Goal: Task Accomplishment & Management: Manage account settings

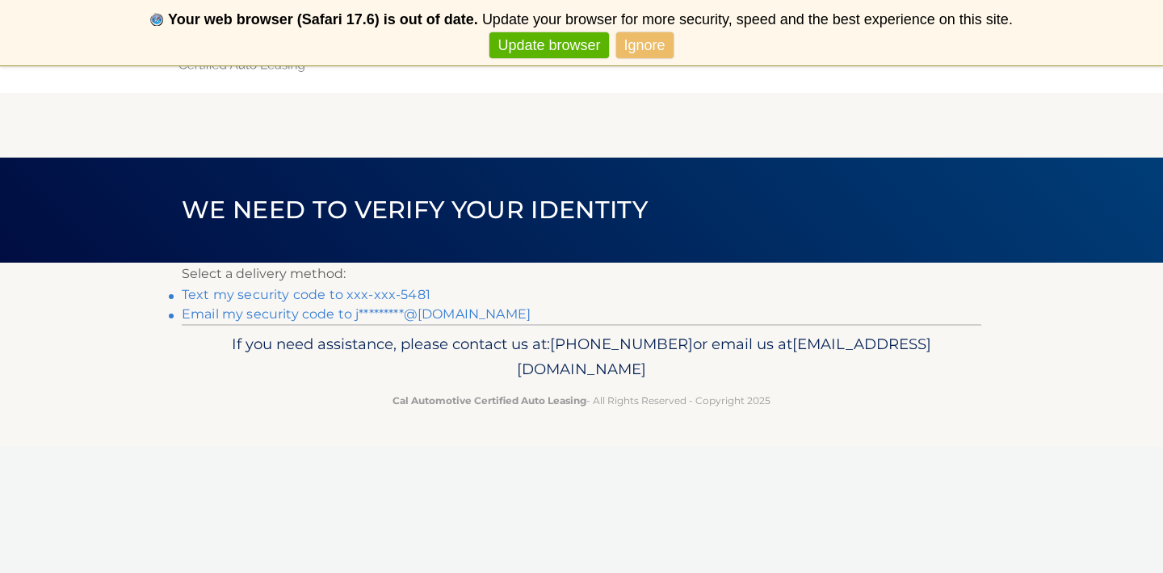
click at [283, 294] on link "Text my security code to xxx-xxx-5481" at bounding box center [306, 294] width 249 height 15
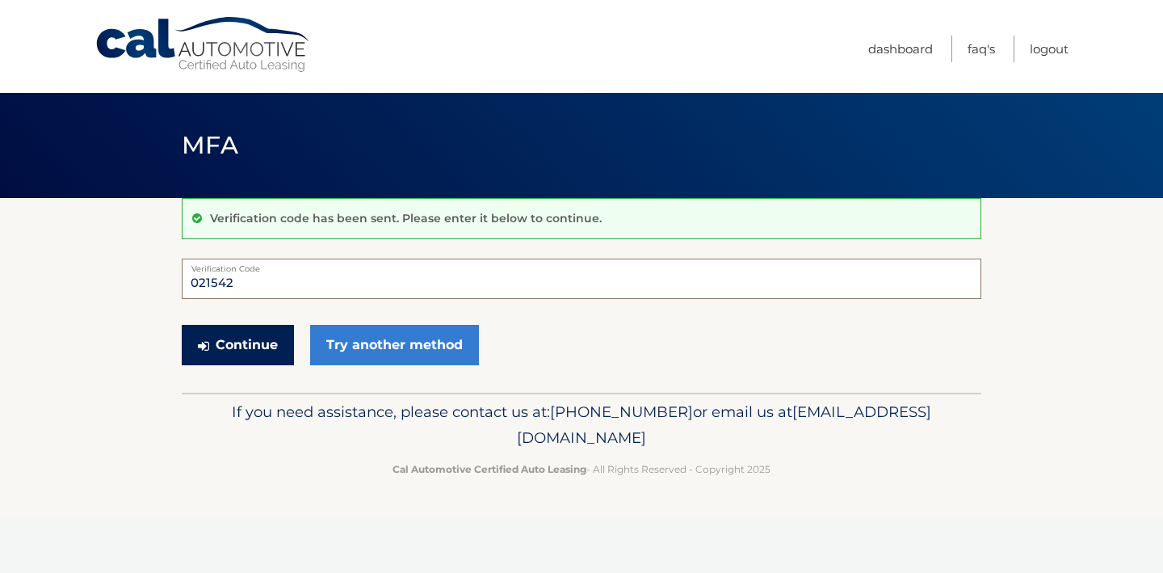
type input "021542"
click at [243, 346] on button "Continue" at bounding box center [238, 345] width 112 height 40
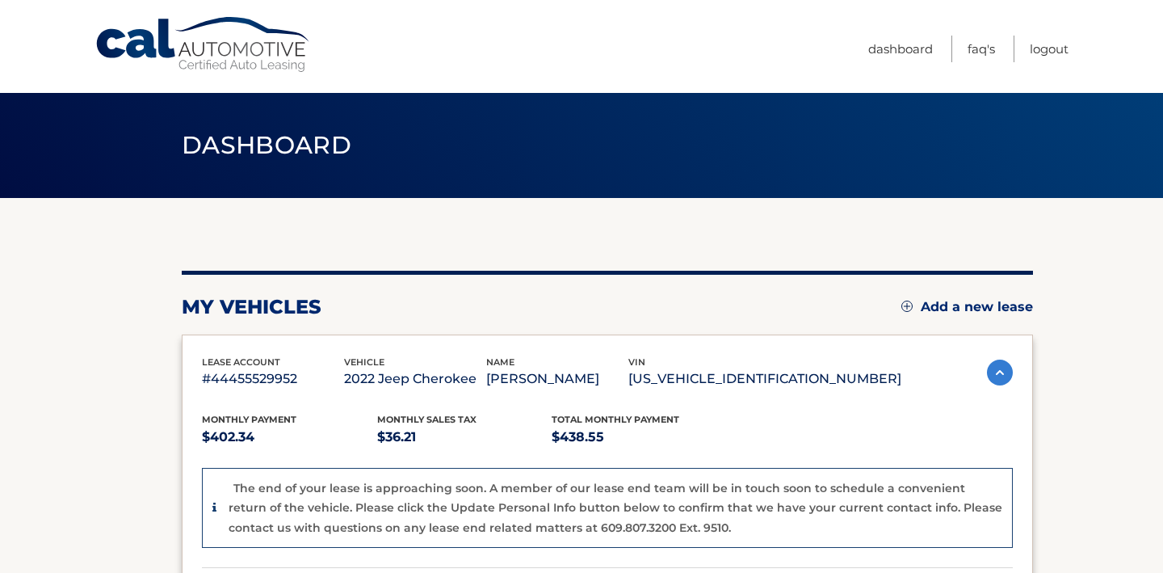
click at [1103, 499] on section "my vehicles Add a new lease lease account #44455529952 vehicle 2022 Jeep Cherok…" at bounding box center [581, 546] width 1163 height 697
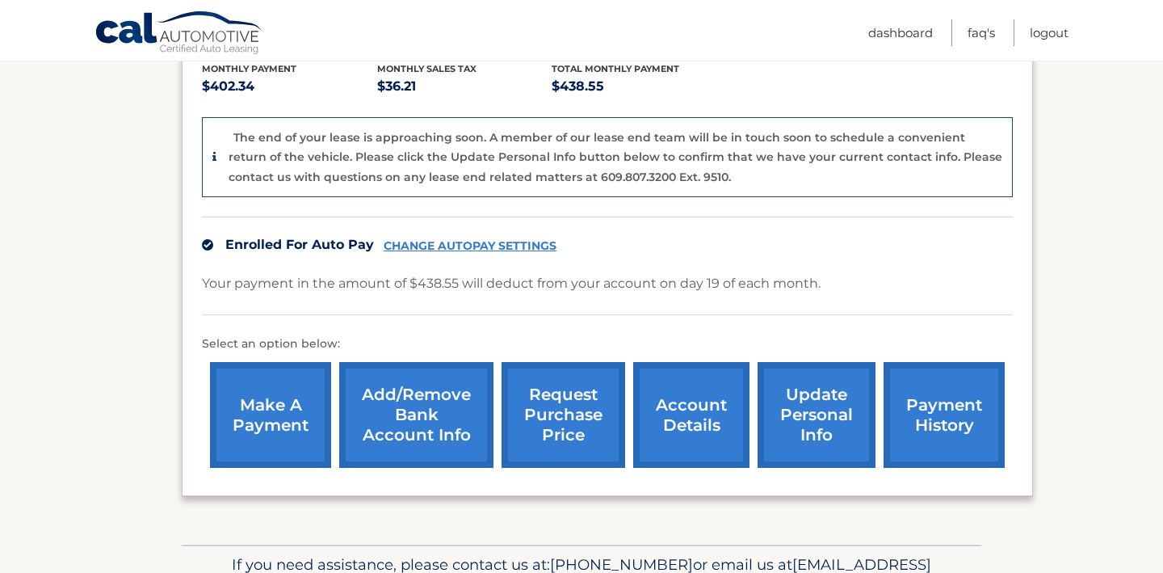
scroll to position [362, 0]
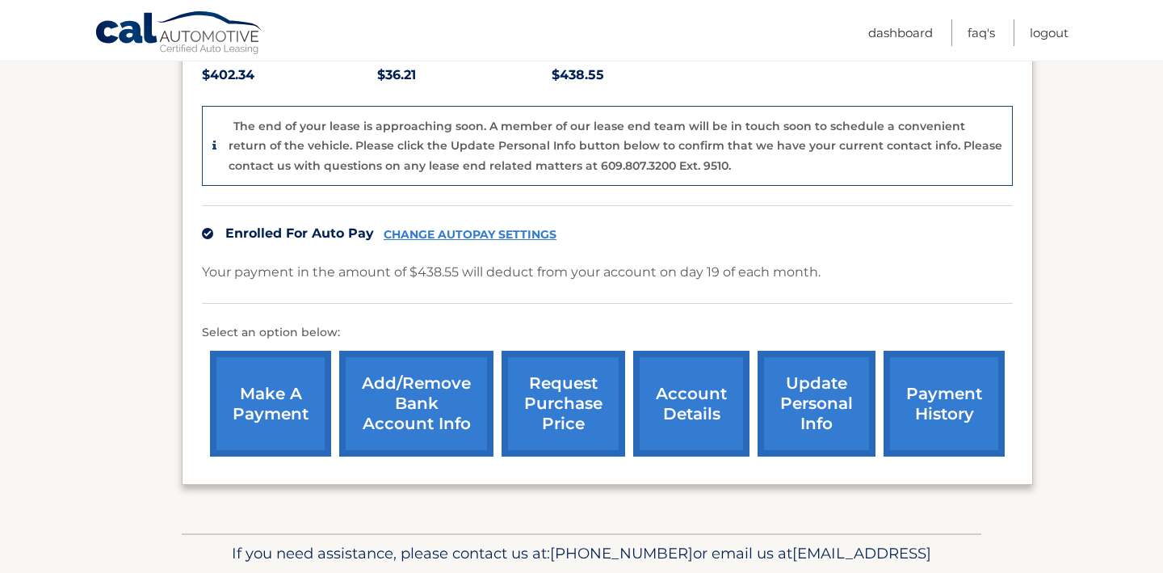
click at [670, 411] on link "account details" at bounding box center [691, 404] width 116 height 106
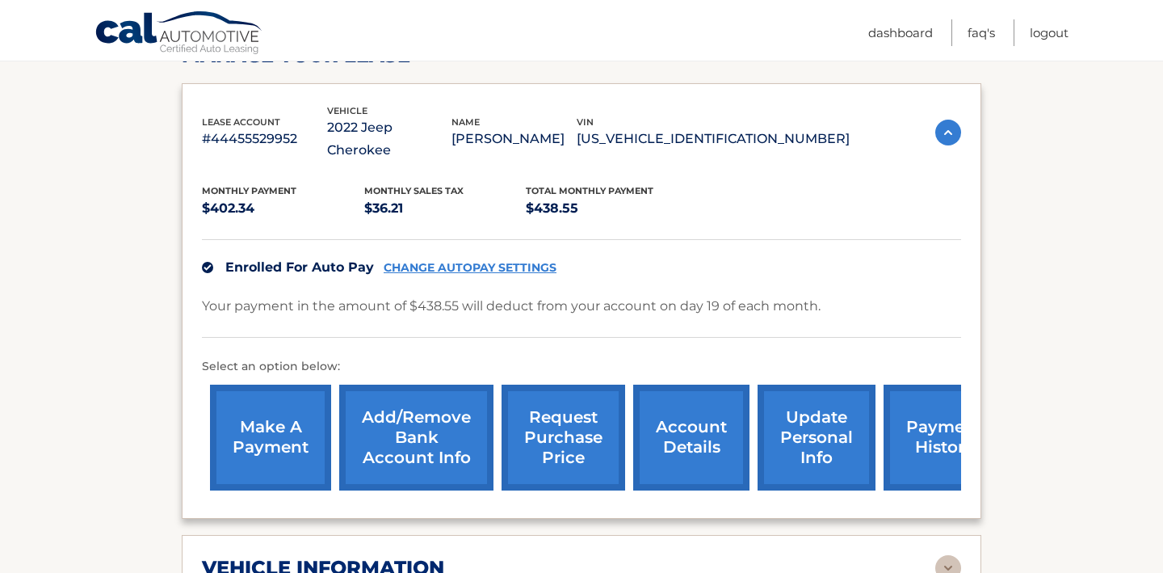
scroll to position [282, 0]
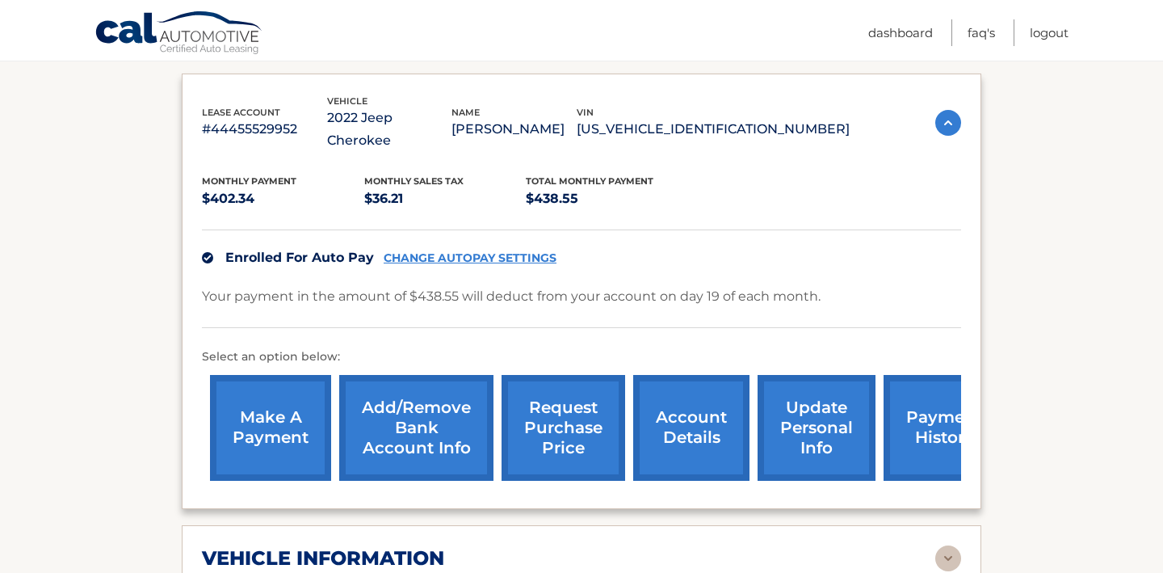
click at [577, 386] on link "request purchase price" at bounding box center [564, 428] width 124 height 106
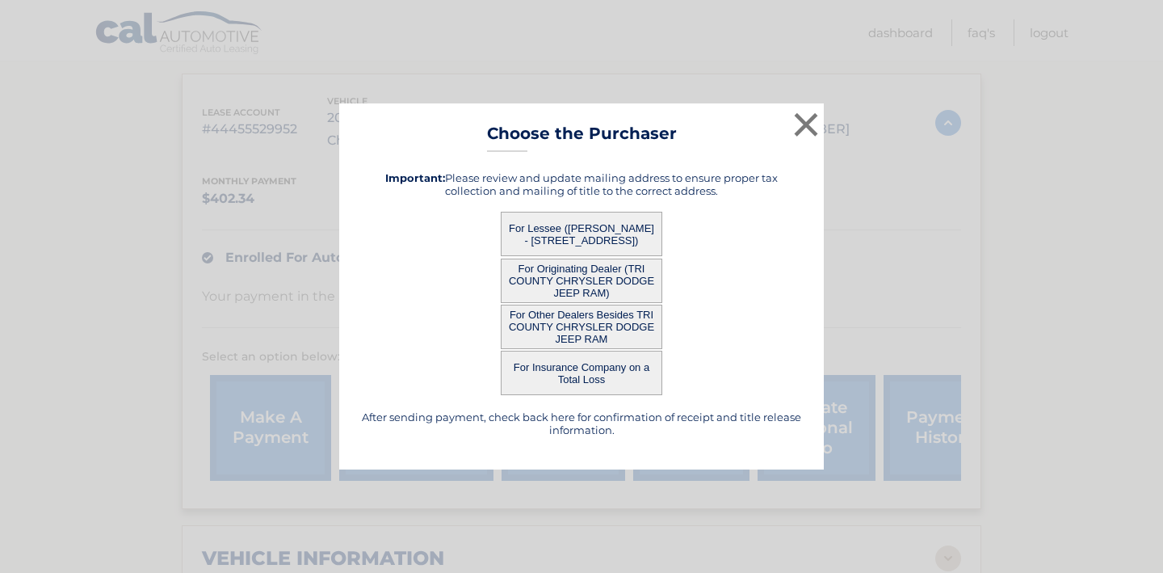
click at [598, 236] on button "For Lessee ([PERSON_NAME] - [STREET_ADDRESS])" at bounding box center [582, 234] width 162 height 44
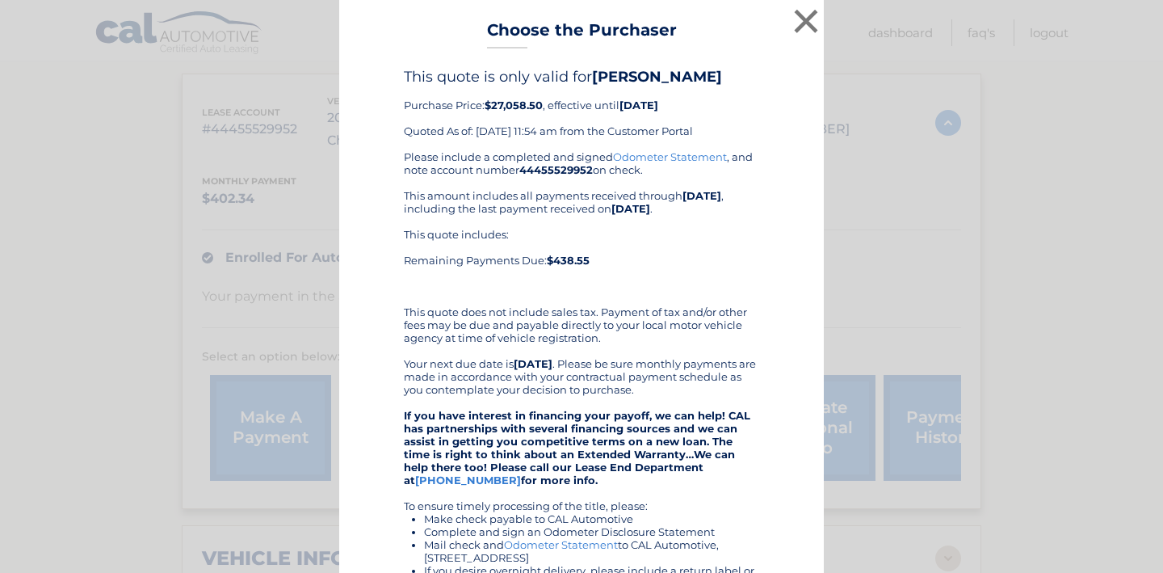
click at [992, 226] on div "× Choose the Purchaser Go back to menu After sending payment, check back here f…" at bounding box center [581, 430] width 1150 height 860
